Goal: Find contact information: Obtain details needed to contact an individual or organization

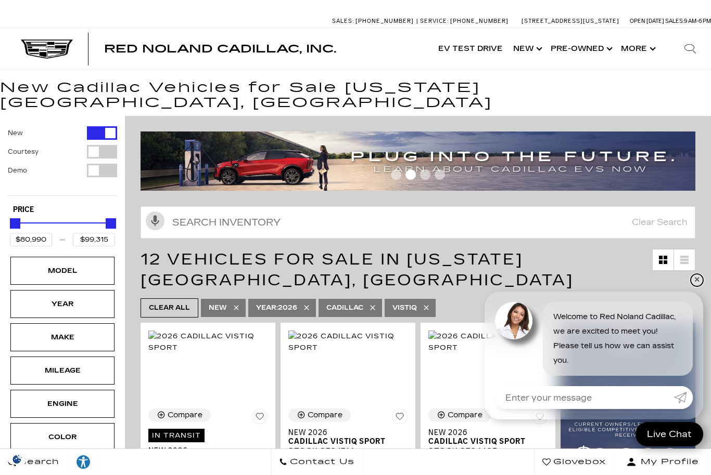
click at [696, 282] on link "✕" at bounding box center [696, 280] width 12 height 12
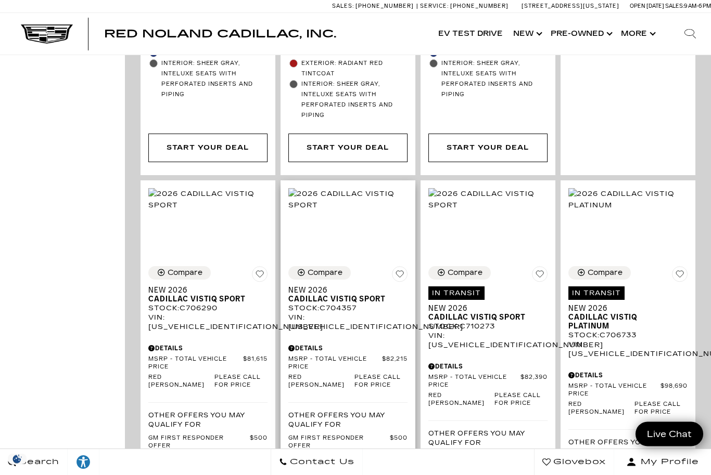
scroll to position [1199, 0]
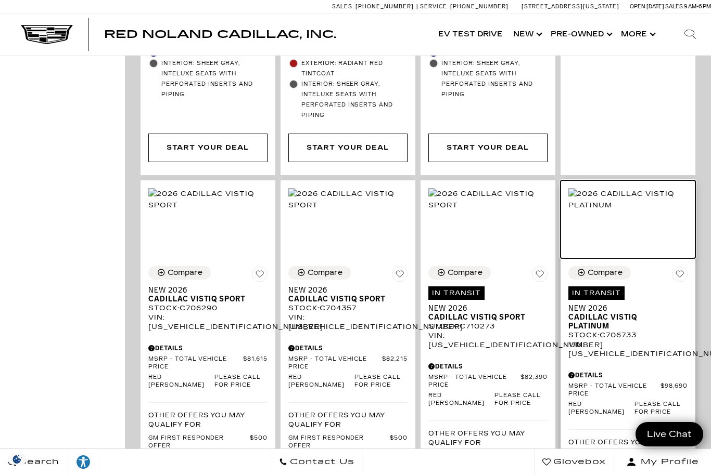
click at [618, 211] on img at bounding box center [627, 199] width 119 height 23
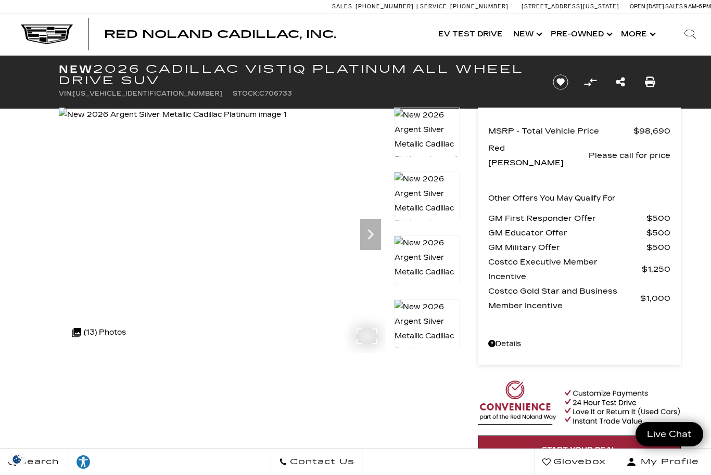
click at [85, 122] on img at bounding box center [173, 115] width 228 height 15
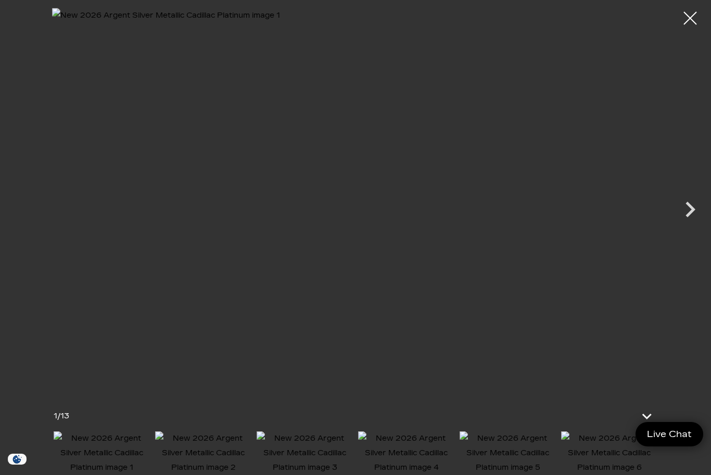
click at [214, 444] on img at bounding box center [203, 454] width 96 height 44
click at [690, 214] on icon "Next" at bounding box center [690, 210] width 10 height 16
click at [693, 214] on icon "Next" at bounding box center [689, 209] width 31 height 31
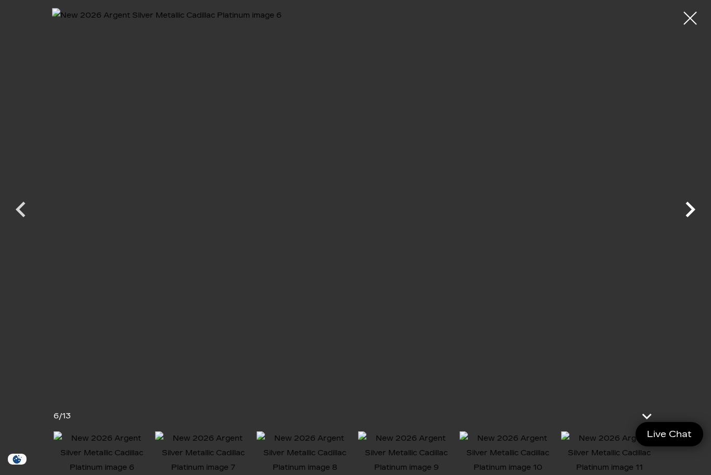
click at [693, 214] on icon "Next" at bounding box center [689, 209] width 31 height 31
click at [689, 209] on icon "Next" at bounding box center [689, 209] width 31 height 31
click at [689, 211] on icon "Next" at bounding box center [689, 209] width 31 height 31
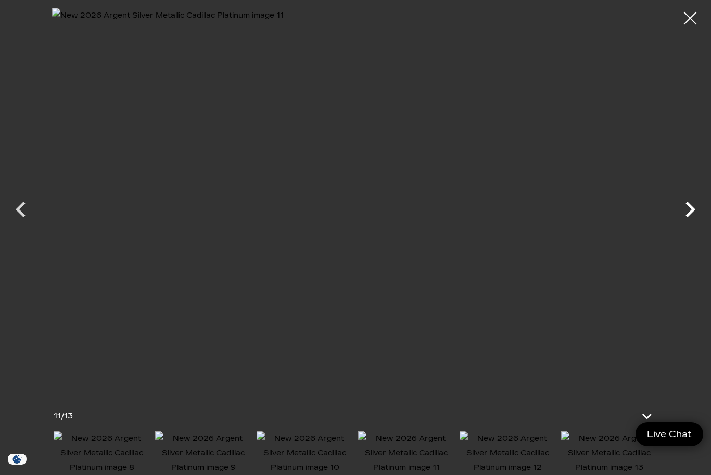
click at [689, 210] on icon "Next" at bounding box center [689, 209] width 31 height 31
click at [691, 18] on div at bounding box center [690, 19] width 28 height 28
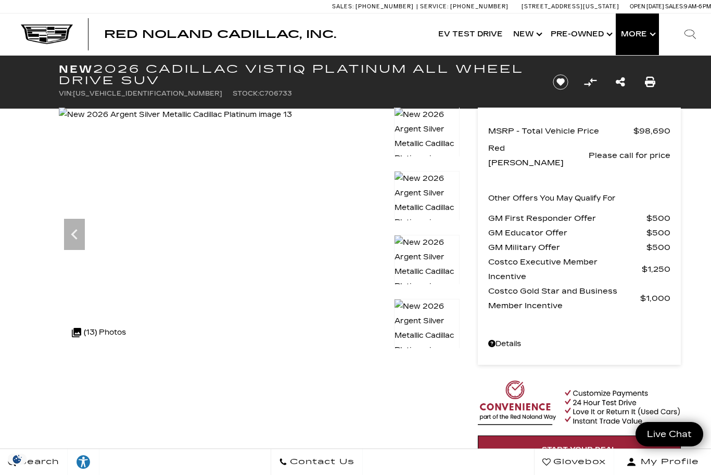
click at [654, 33] on button "Show More" at bounding box center [636, 35] width 43 height 42
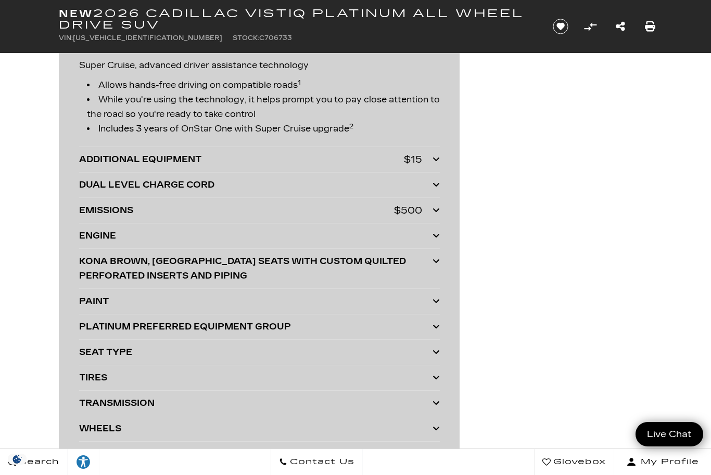
scroll to position [2381, 0]
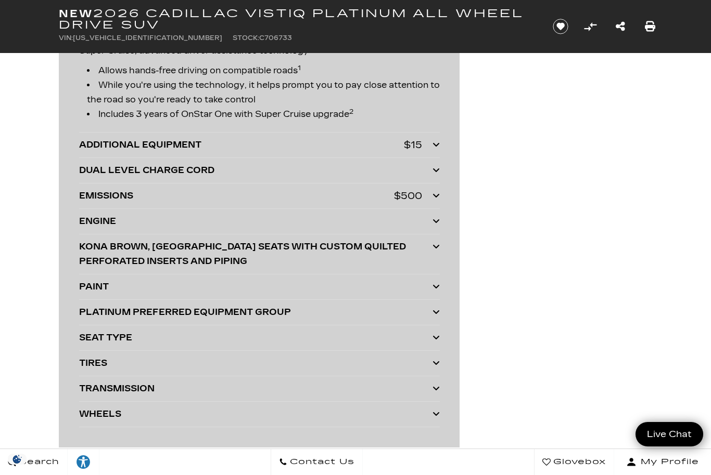
click at [297, 470] on span "Contact Us" at bounding box center [320, 462] width 67 height 15
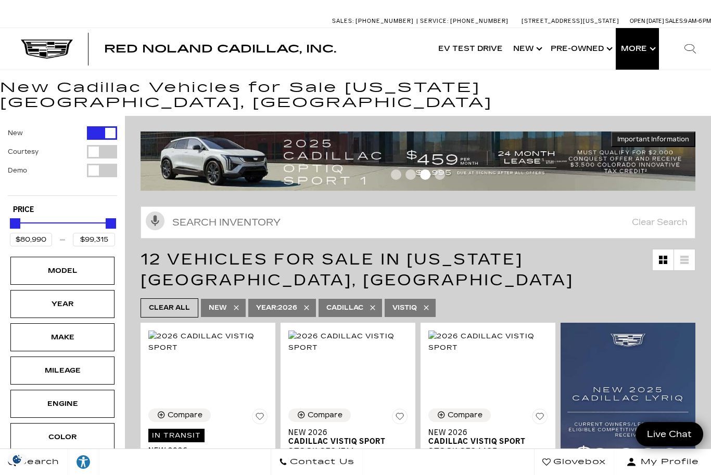
click at [653, 48] on button "Show More" at bounding box center [636, 49] width 43 height 42
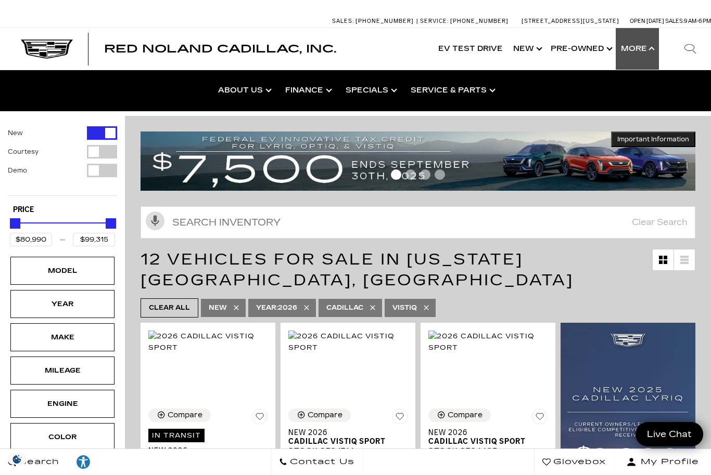
click at [269, 20] on div "Sales: [PHONE_NUMBER] Service: [PHONE_NUMBER] [STREET_ADDRESS][US_STATE] Open […" at bounding box center [355, 21] width 711 height 13
